Goal: Task Accomplishment & Management: Manage account settings

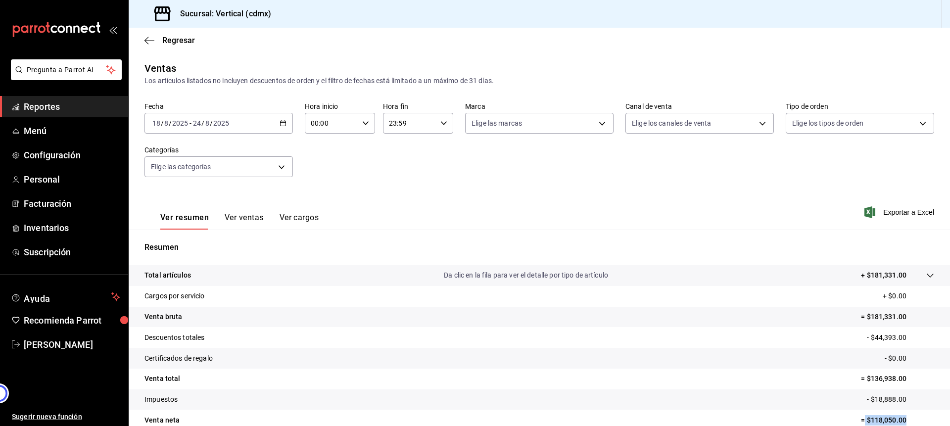
scroll to position [48, 0]
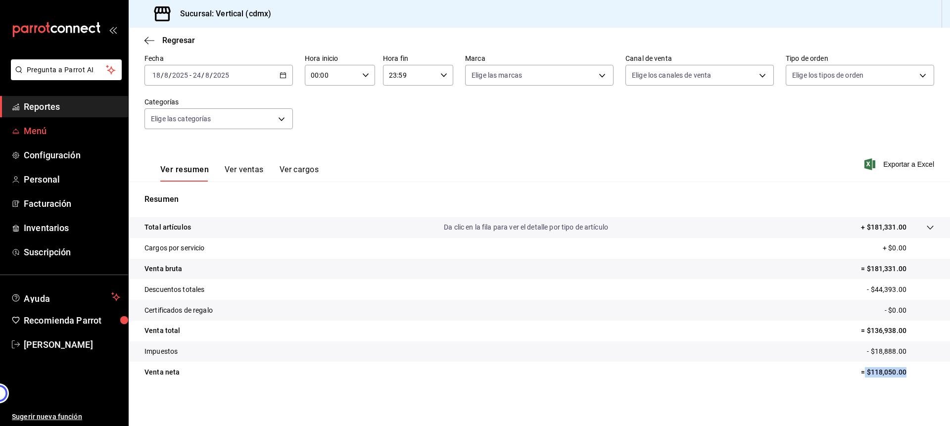
click at [64, 133] on span "Menú" at bounding box center [72, 130] width 96 height 13
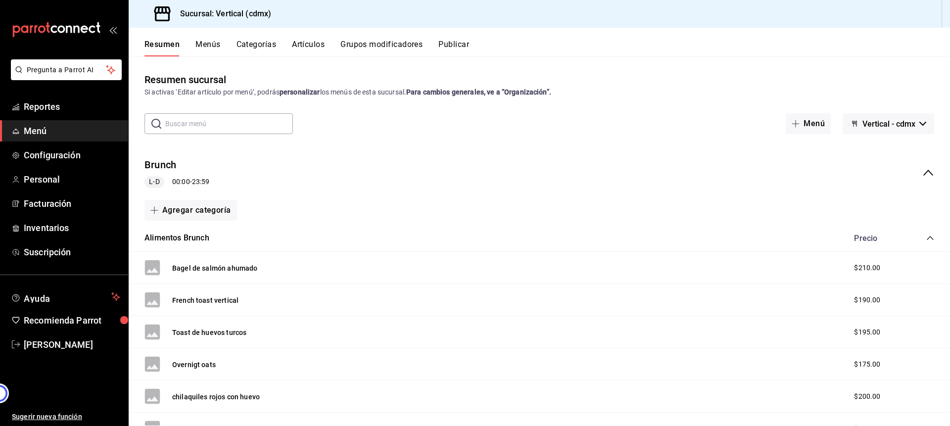
click at [212, 55] on button "Menús" at bounding box center [207, 48] width 25 height 17
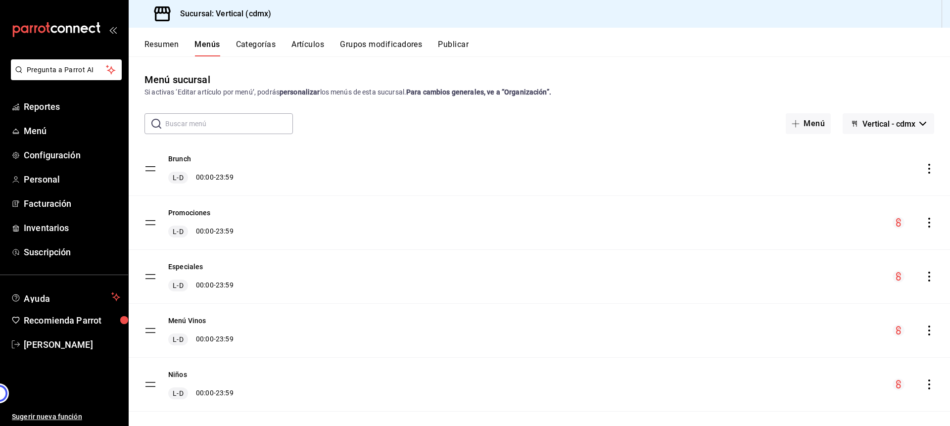
click at [247, 50] on button "Categorías" at bounding box center [256, 48] width 40 height 17
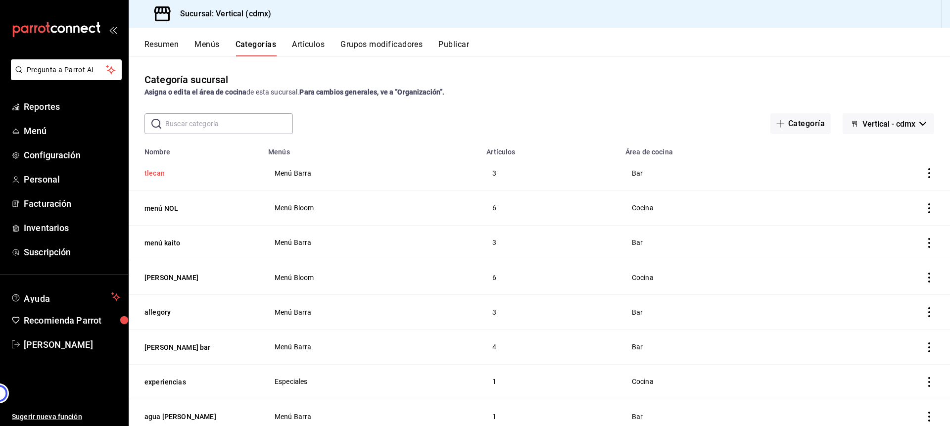
click at [153, 174] on button "tlecan" at bounding box center [193, 173] width 99 height 10
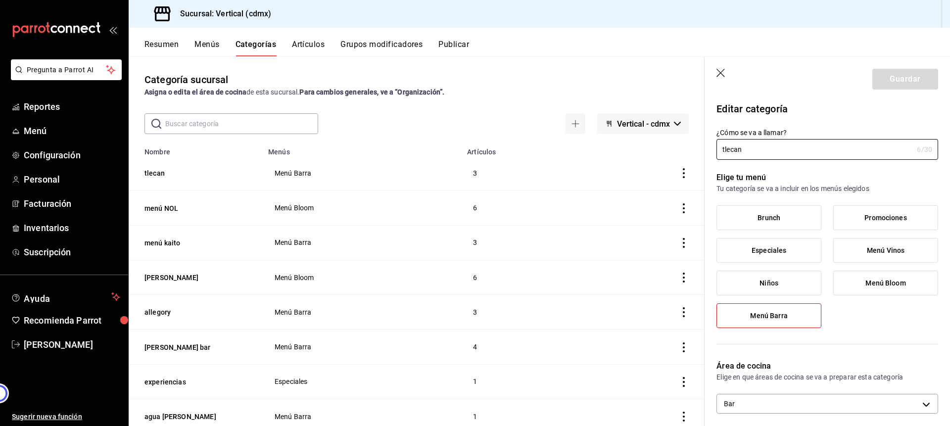
click at [726, 78] on icon "button" at bounding box center [721, 74] width 10 height 10
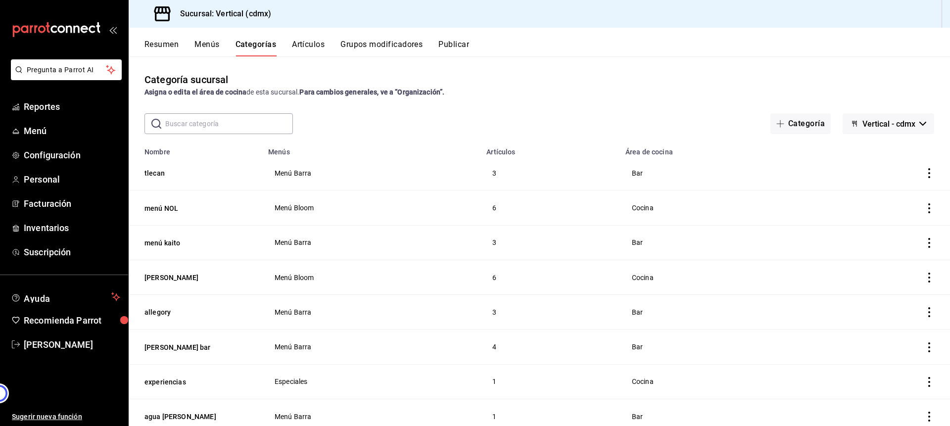
click at [925, 174] on icon "actions" at bounding box center [929, 173] width 10 height 10
click at [793, 178] on div at bounding box center [475, 213] width 950 height 426
click at [302, 177] on span "Menú Barra" at bounding box center [370, 173] width 193 height 7
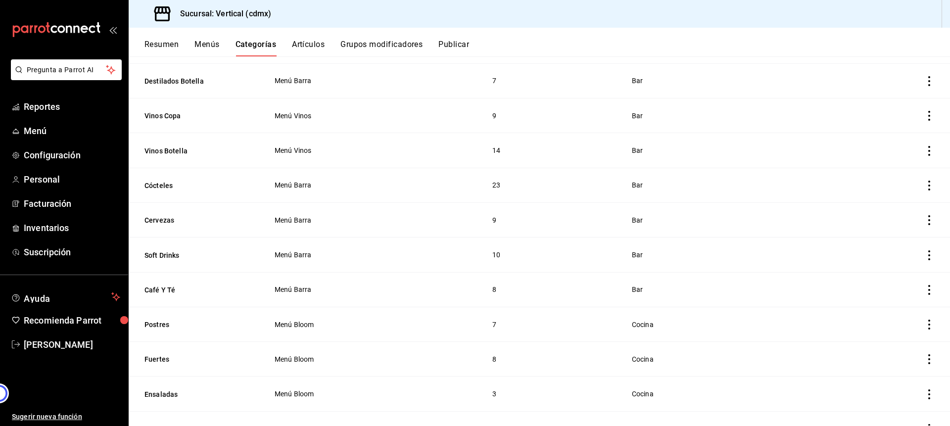
scroll to position [1285, 0]
click at [298, 49] on button "Artículos" at bounding box center [308, 48] width 33 height 17
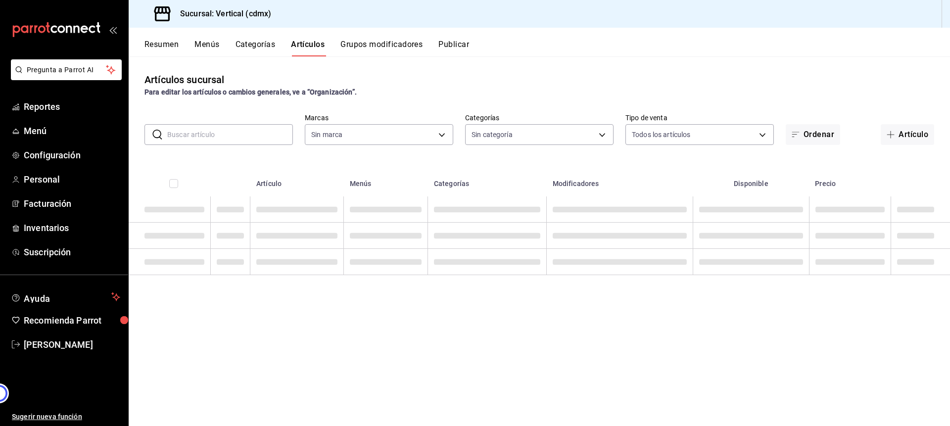
type input "806fd770-8933-4e96-9477-b3c4bc8b4907"
type input "6d5afc73-0829-47af-ac44-22becf555ea1,867adc8c-212f-41f4-b47b-9e25b0e7e296,bae35…"
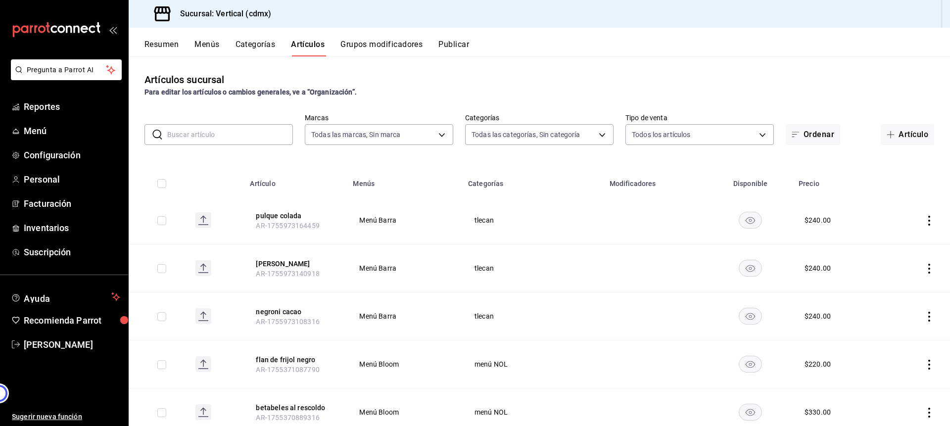
click at [746, 213] on rect "availability-product" at bounding box center [750, 220] width 23 height 16
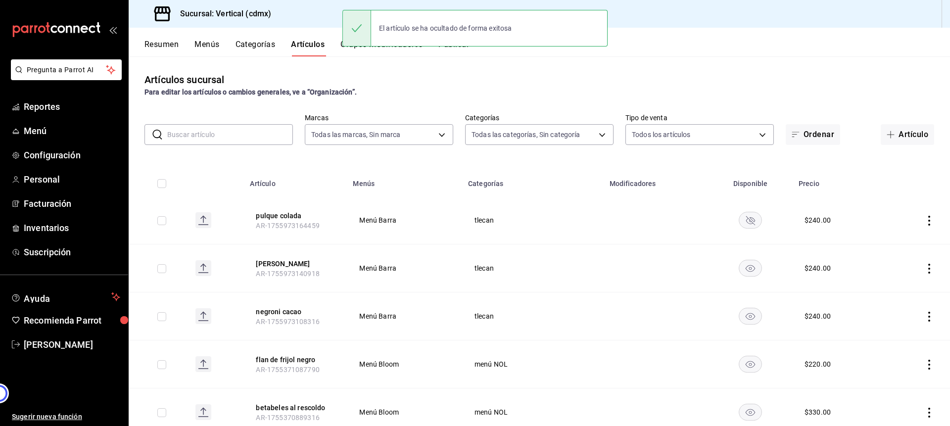
click at [748, 224] on rect "availability-product" at bounding box center [750, 220] width 23 height 16
click at [167, 50] on button "Resumen" at bounding box center [161, 48] width 34 height 17
